Goal: Task Accomplishment & Management: Use online tool/utility

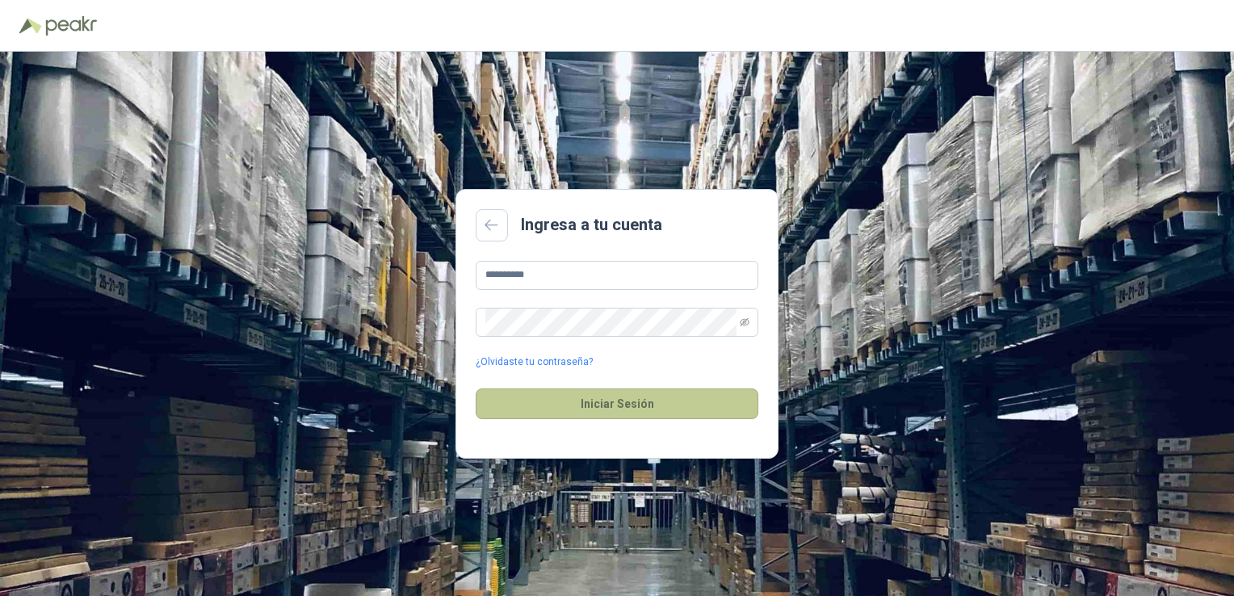
click at [624, 411] on button "Iniciar Sesión" at bounding box center [617, 404] width 283 height 31
click at [549, 282] on input "**********" at bounding box center [617, 275] width 283 height 29
type input "*"
type input "**********"
click at [630, 410] on button "Iniciar Sesión" at bounding box center [617, 404] width 283 height 31
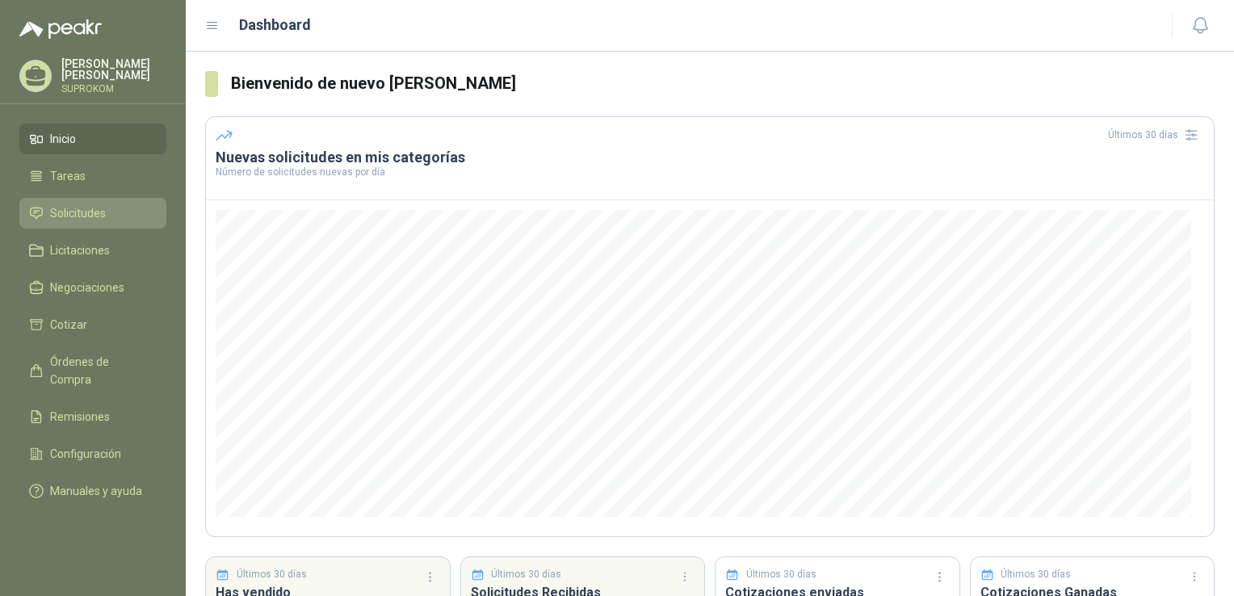
click at [92, 216] on span "Solicitudes" at bounding box center [78, 213] width 56 height 18
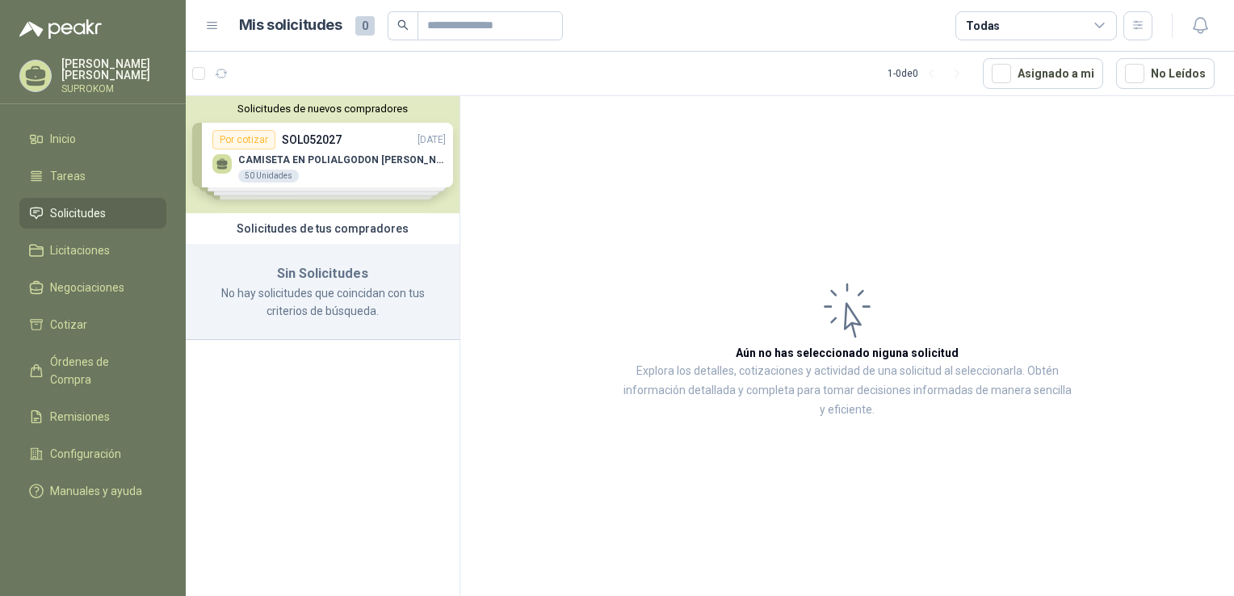
click at [410, 164] on div "Solicitudes de nuevos compradores Por cotizar SOL052027 [DATE] CAMISETA EN POLI…" at bounding box center [323, 154] width 274 height 117
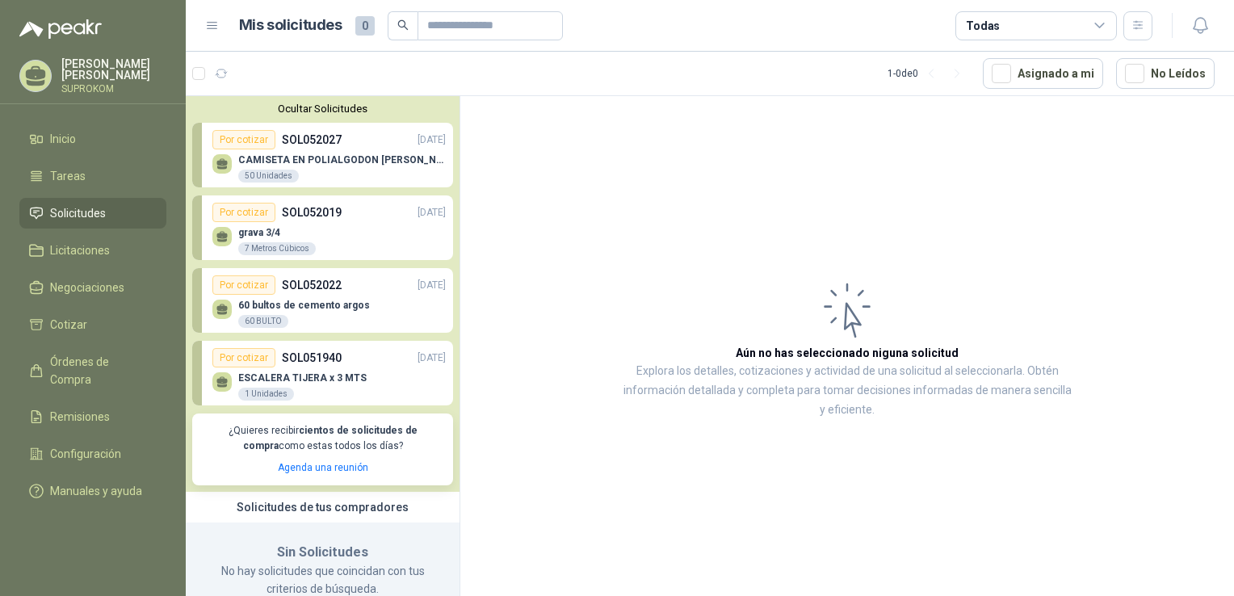
click at [337, 158] on p "CAMISETA EN POLIALGODON [PERSON_NAME]" at bounding box center [342, 159] width 208 height 11
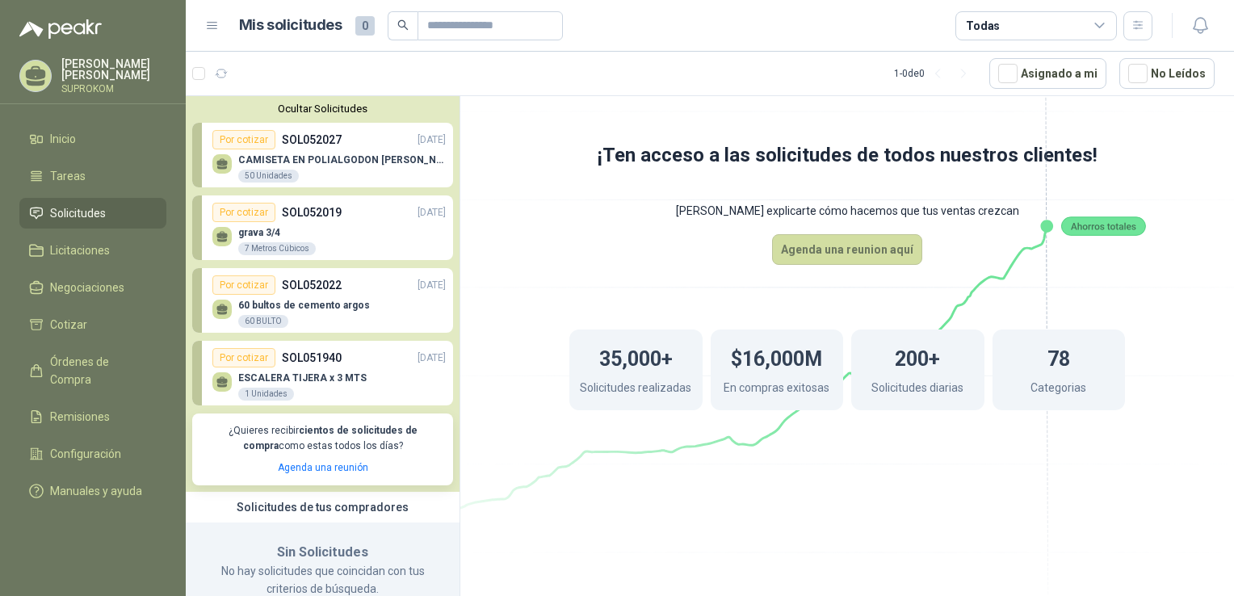
click at [223, 158] on icon at bounding box center [223, 165] width 14 height 14
click at [221, 145] on div "Por cotizar" at bounding box center [243, 139] width 63 height 19
click at [258, 146] on div "Por cotizar" at bounding box center [243, 139] width 63 height 19
click at [259, 146] on div "Por cotizar" at bounding box center [243, 139] width 63 height 19
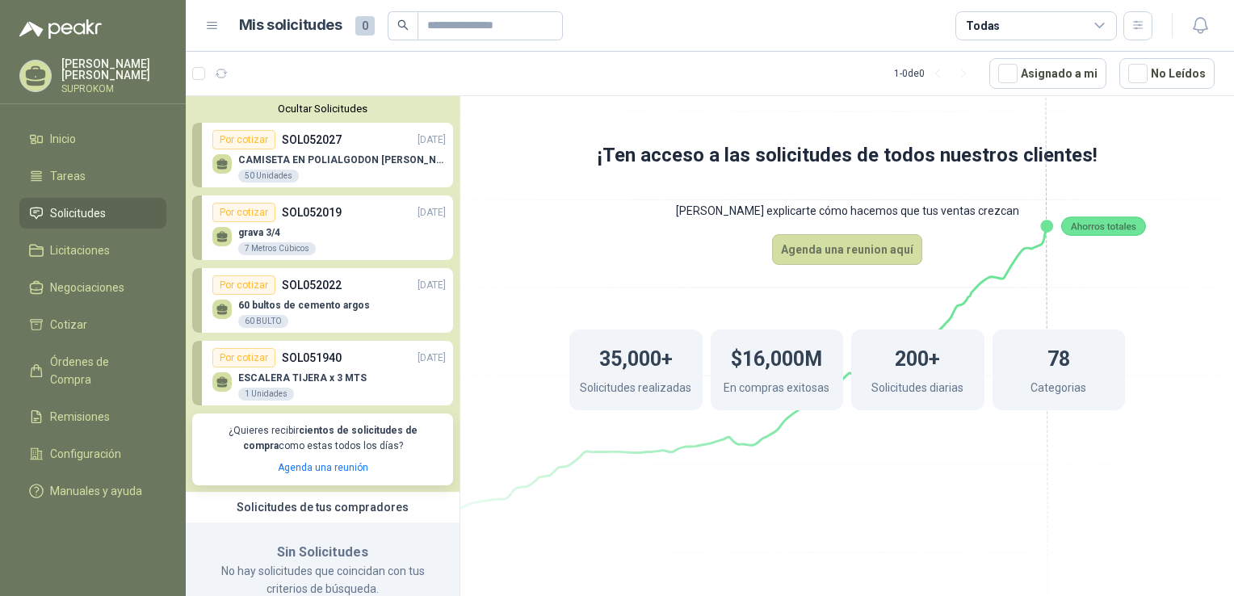
drag, startPoint x: 238, startPoint y: 123, endPoint x: 504, endPoint y: 435, distance: 409.7
click at [504, 435] on icon at bounding box center [847, 275] width 905 height 763
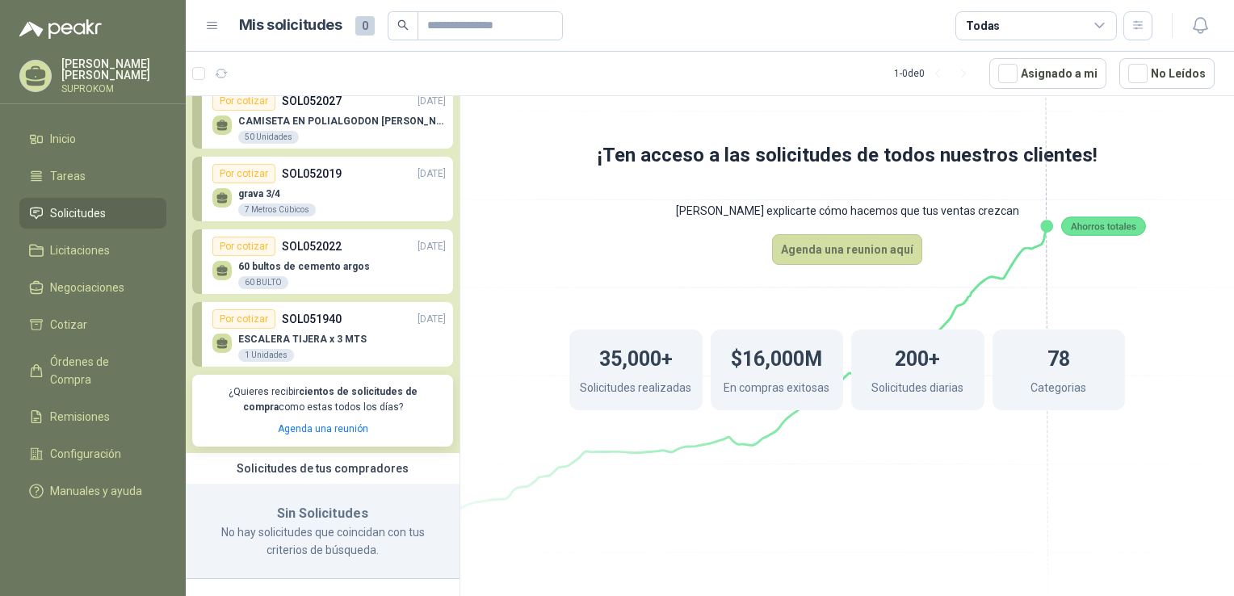
drag, startPoint x: 582, startPoint y: 402, endPoint x: 397, endPoint y: 360, distance: 189.7
click at [582, 402] on div "35,000+ Solicitudes realizadas" at bounding box center [636, 370] width 133 height 81
click at [253, 140] on div "50 Unidades" at bounding box center [268, 137] width 61 height 13
click at [258, 103] on div "Por cotizar" at bounding box center [243, 100] width 63 height 19
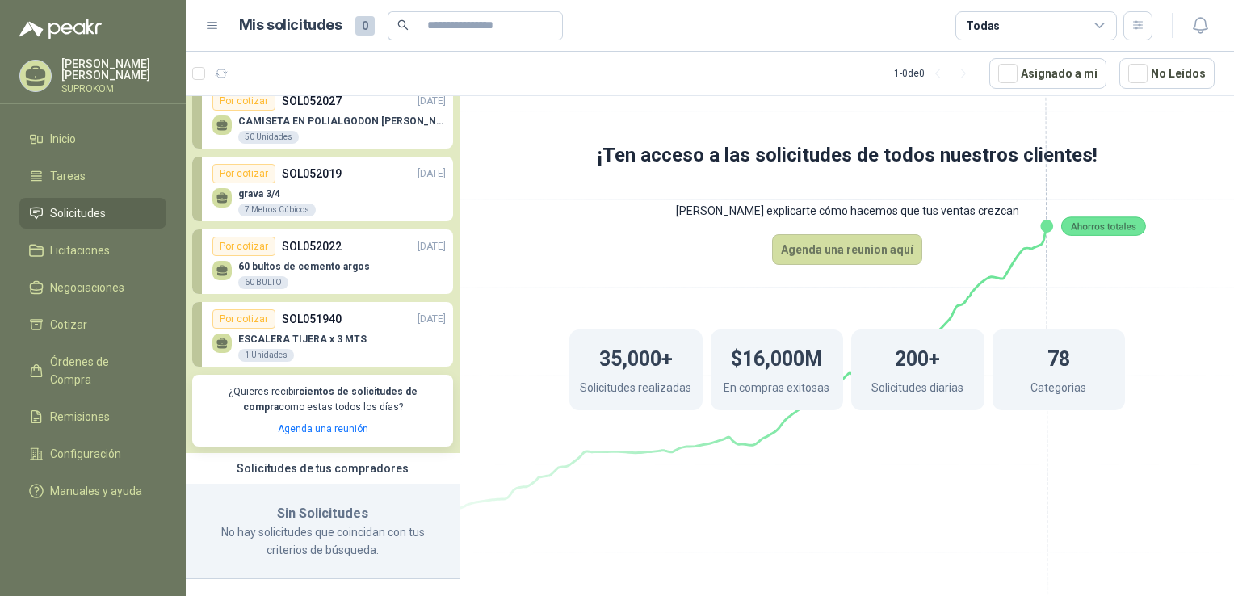
scroll to position [0, 0]
